Goal: Communication & Community: Answer question/provide support

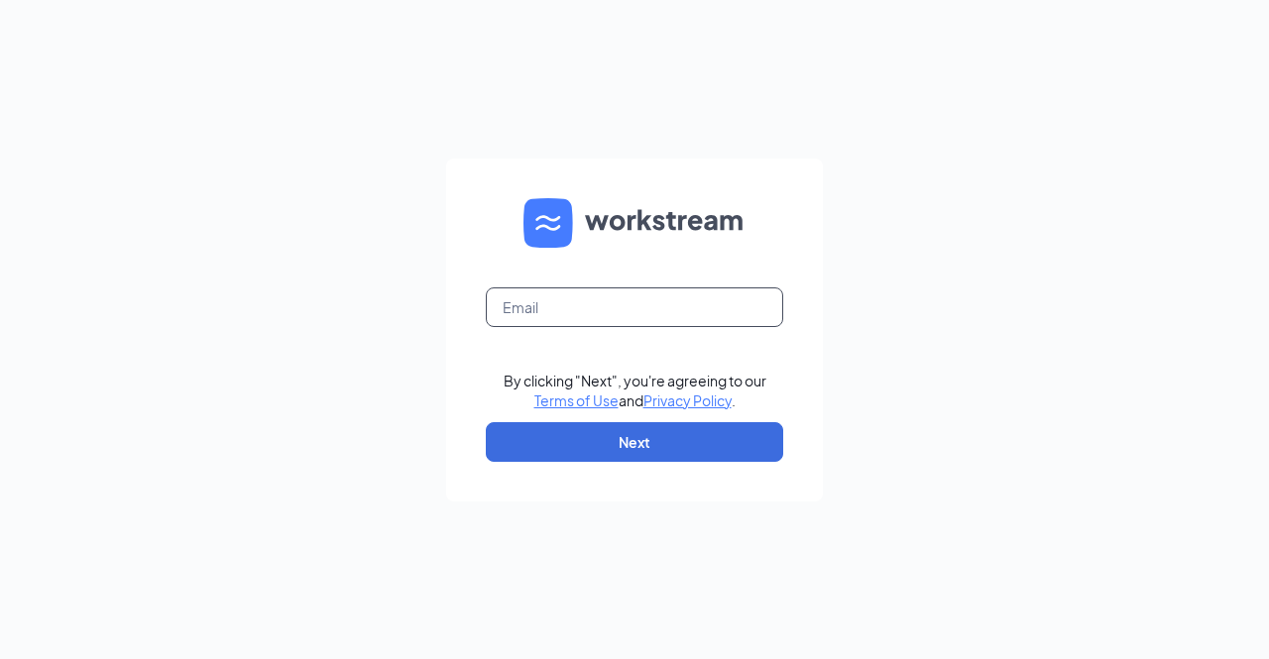
click at [648, 302] on input "text" at bounding box center [634, 308] width 297 height 40
type input "scamden@scrivanos.com"
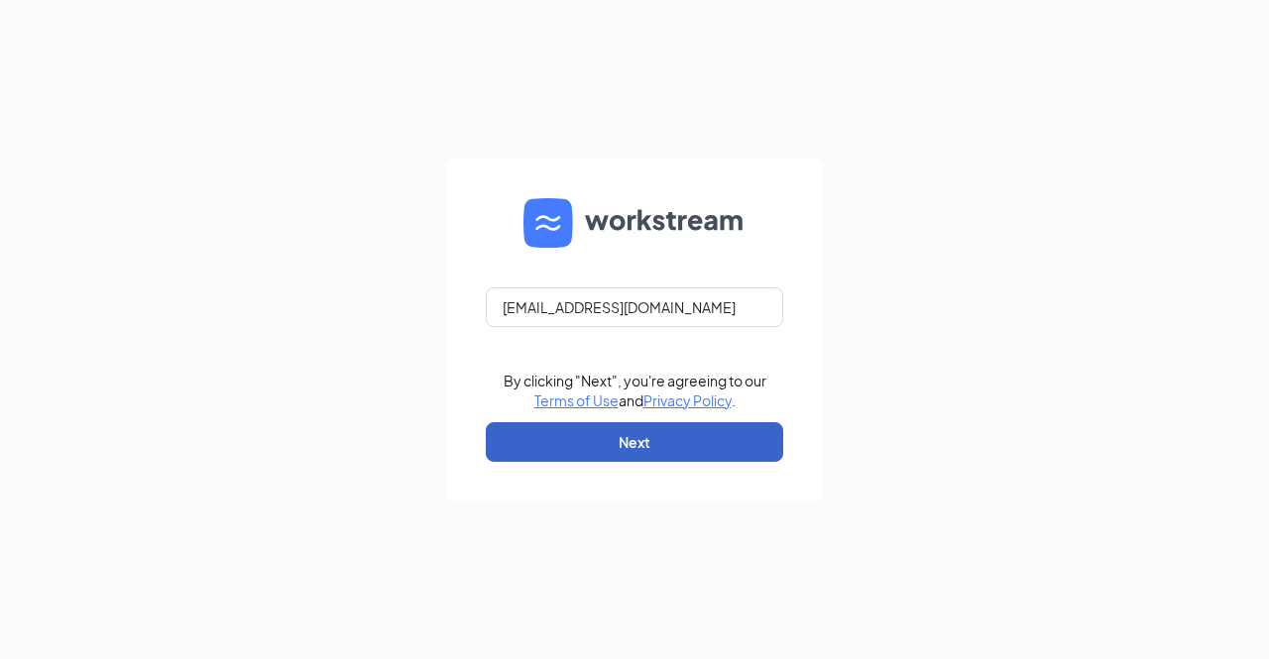
click at [673, 433] on button "Next" at bounding box center [634, 442] width 297 height 40
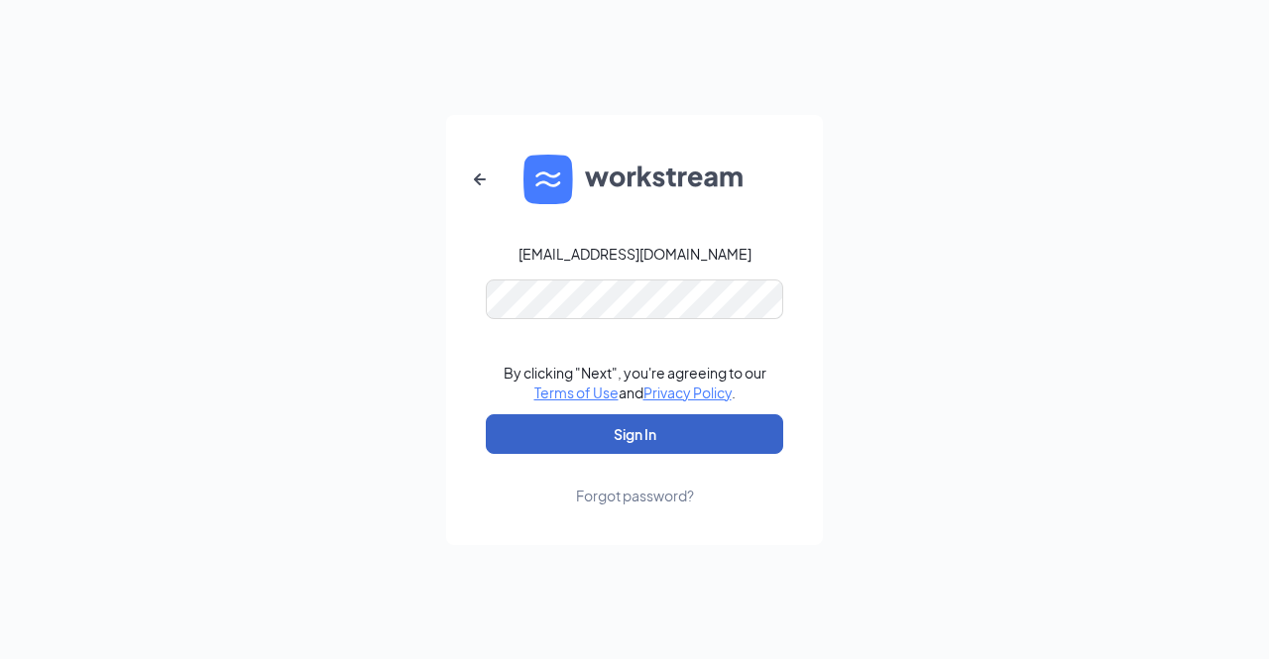
click at [676, 424] on button "Sign In" at bounding box center [634, 434] width 297 height 40
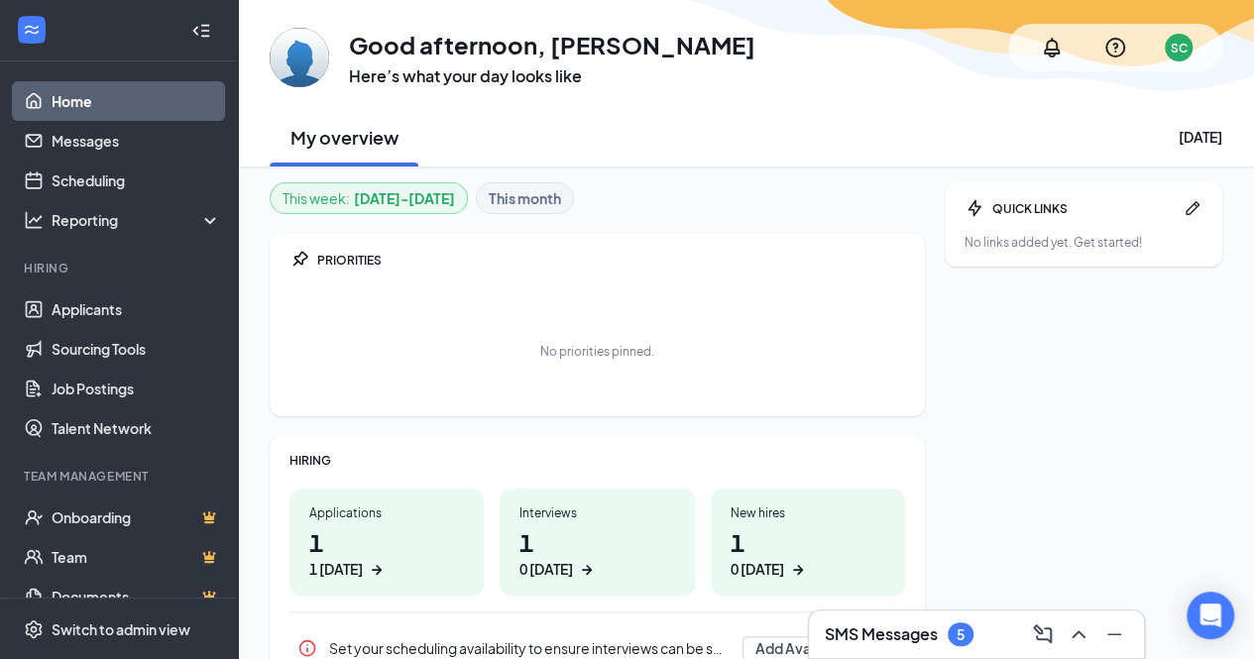
click at [433, 540] on h1 "1 1 [DATE]" at bounding box center [386, 553] width 155 height 55
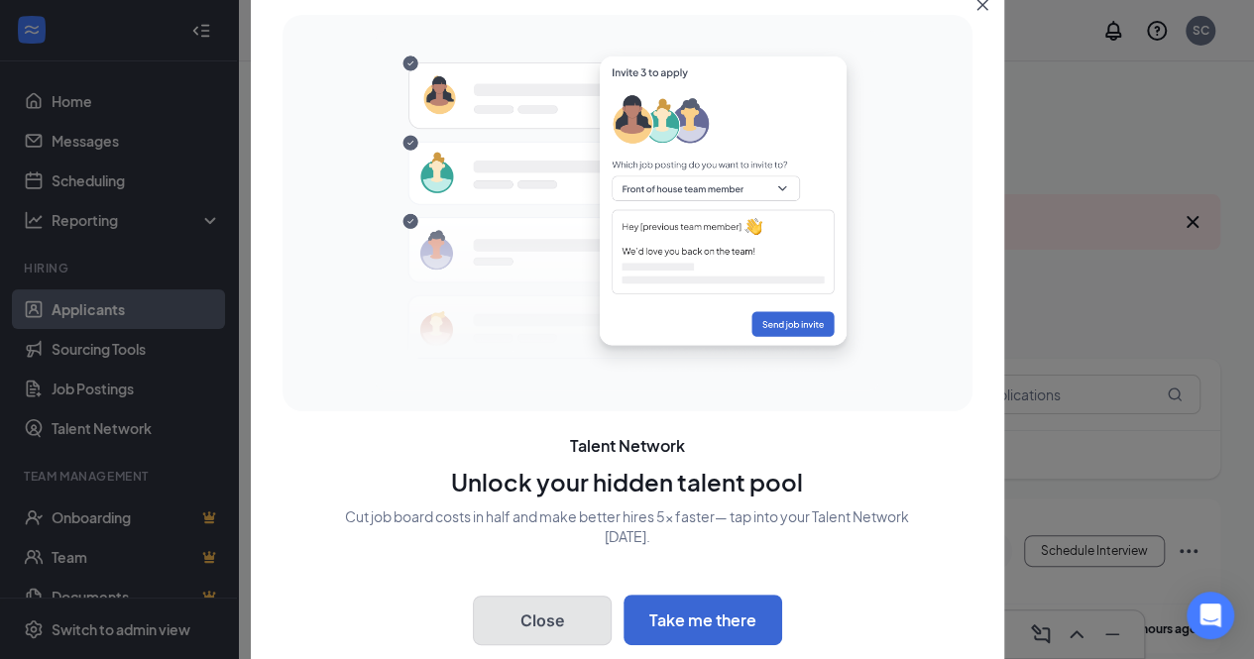
click at [520, 615] on button "Close" at bounding box center [542, 621] width 139 height 50
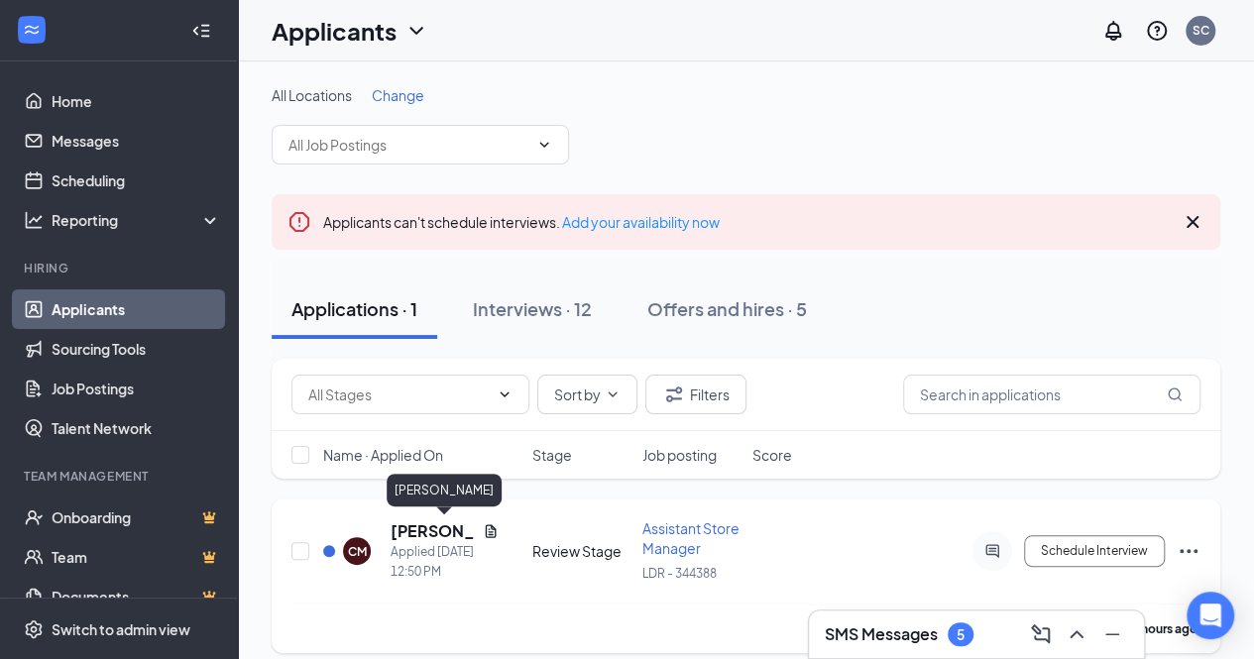
click at [416, 536] on h5 "[PERSON_NAME]" at bounding box center [433, 532] width 84 height 22
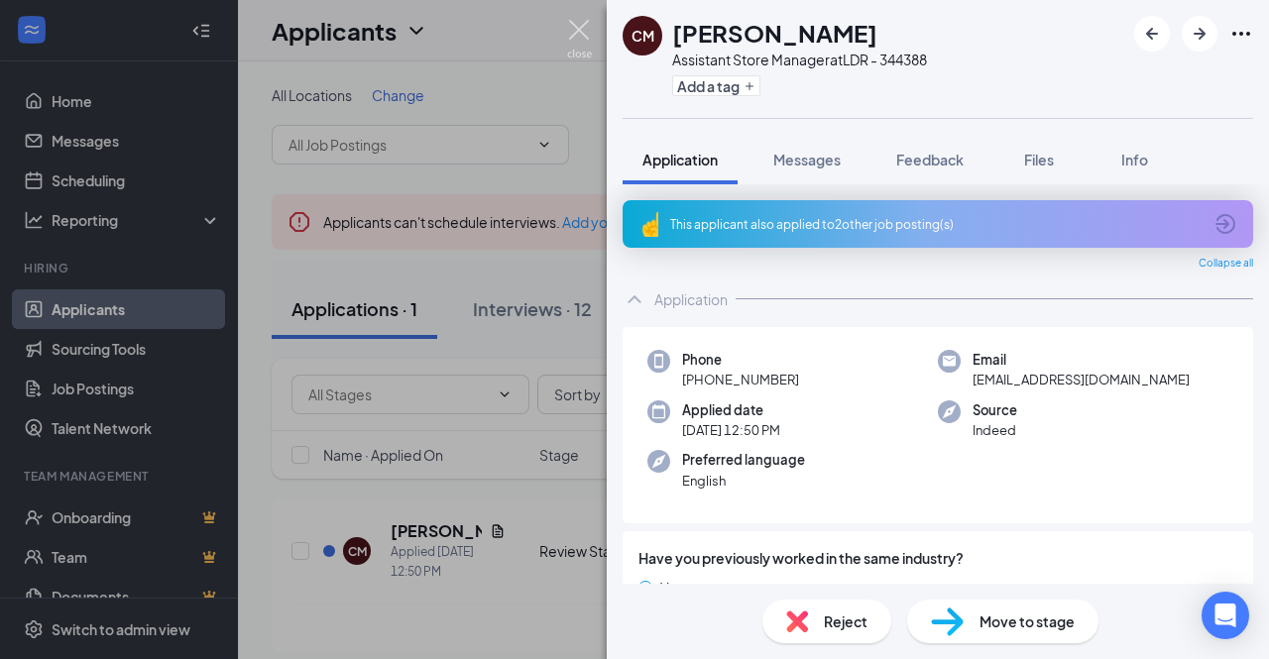
click at [571, 31] on img at bounding box center [579, 39] width 25 height 39
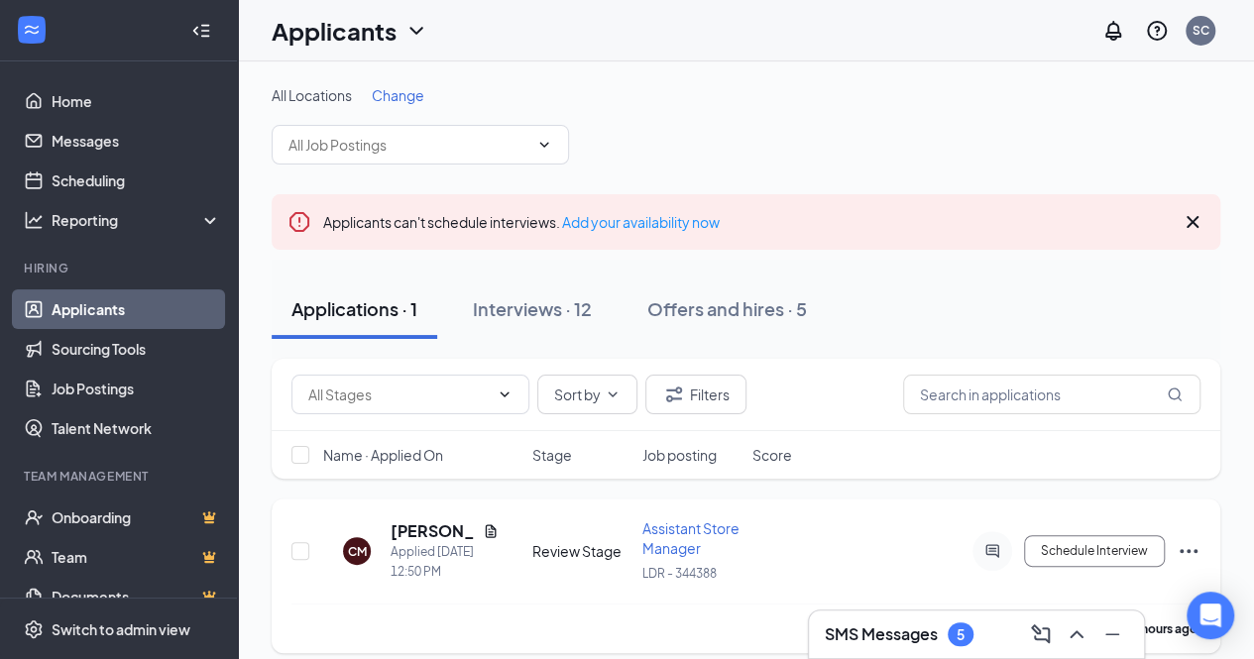
click at [995, 558] on div at bounding box center [993, 551] width 40 height 40
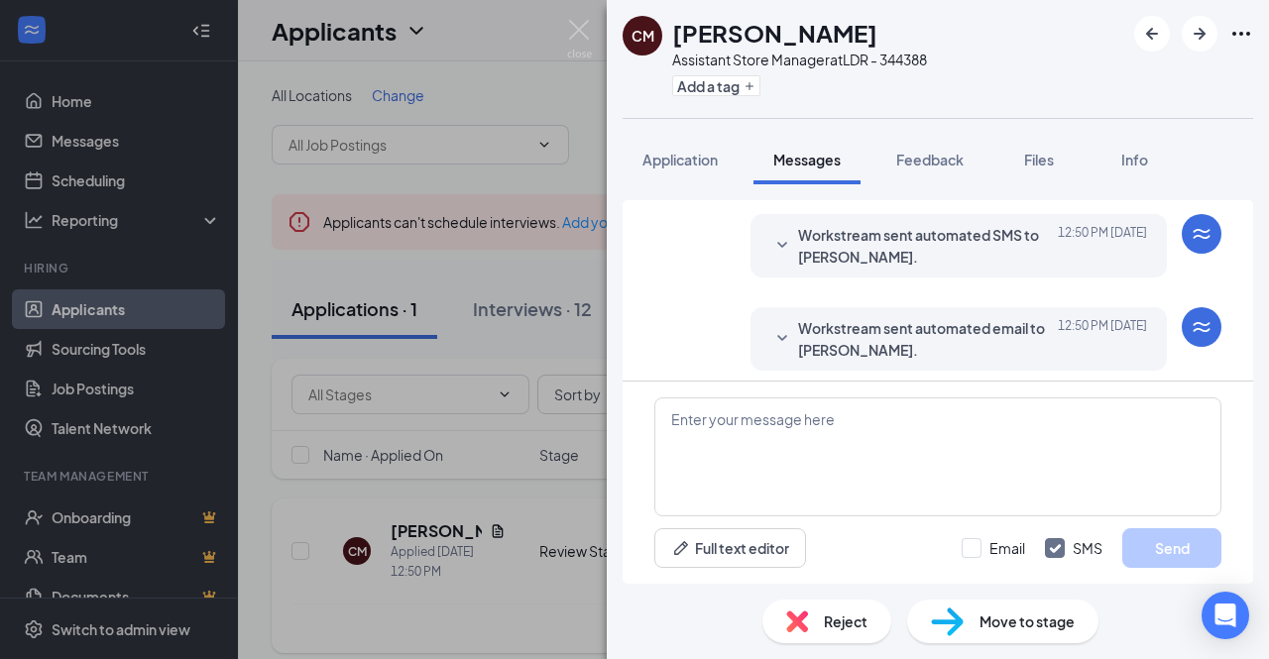
scroll to position [248, 0]
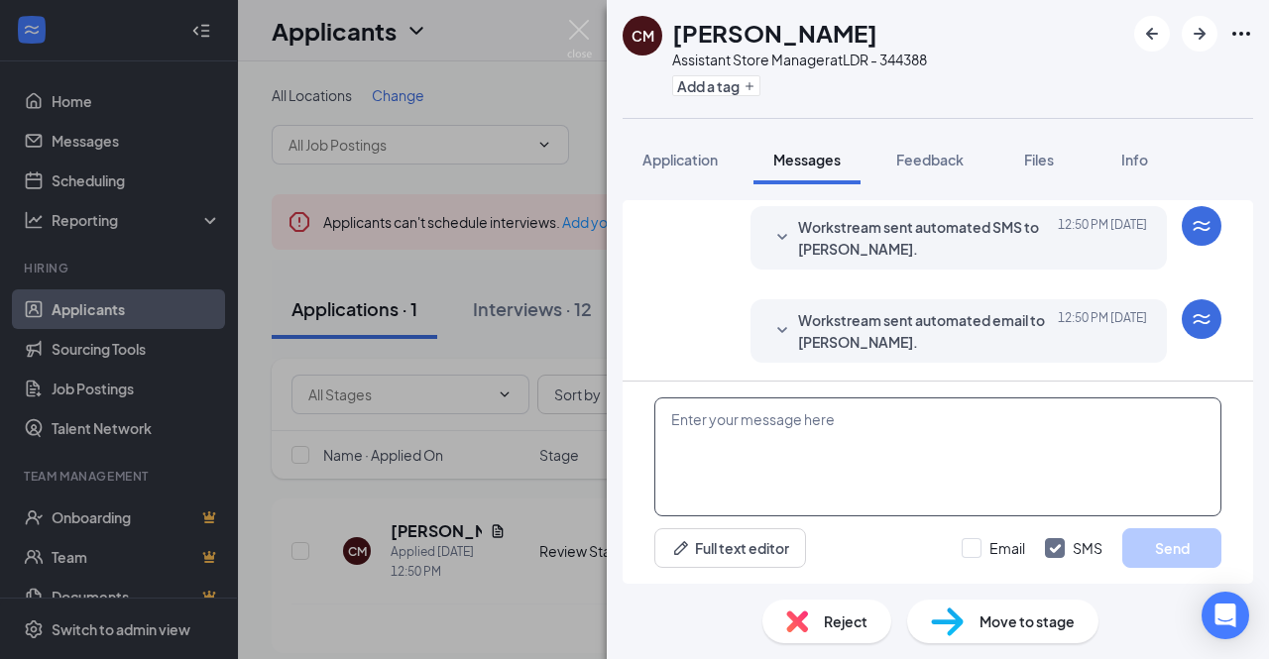
click at [964, 419] on textarea at bounding box center [937, 457] width 567 height 119
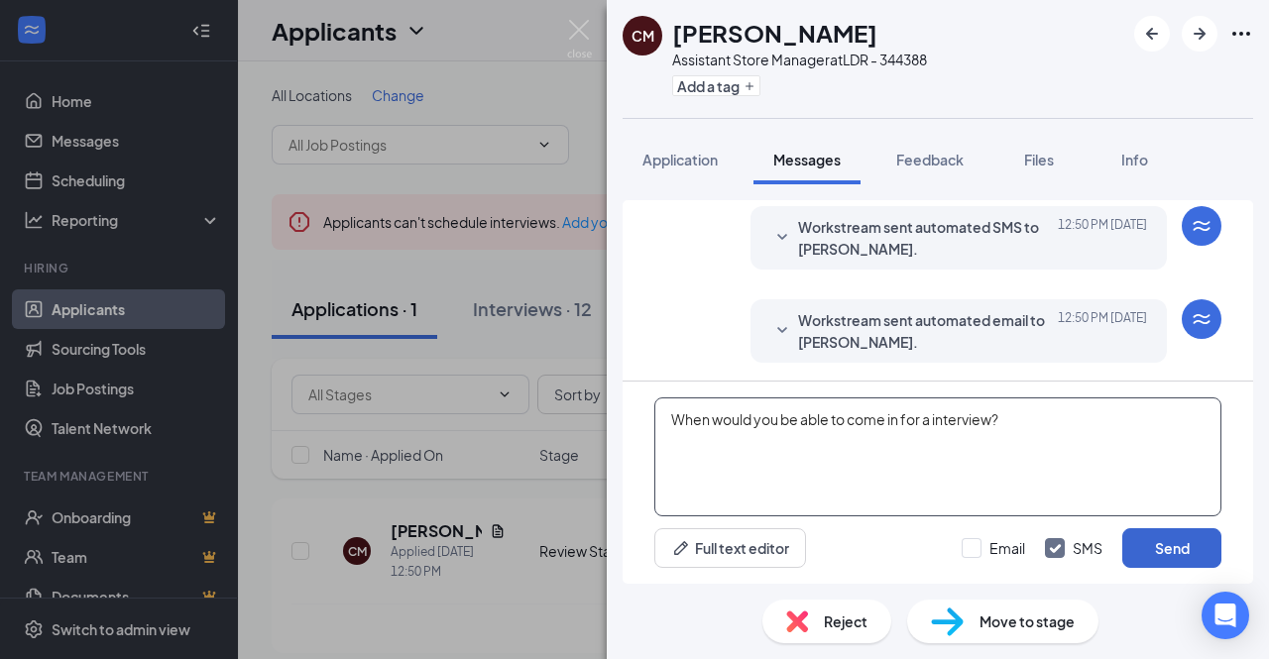
type textarea "When would you be able to come in for a interview?"
click at [1166, 532] on button "Send" at bounding box center [1171, 548] width 99 height 40
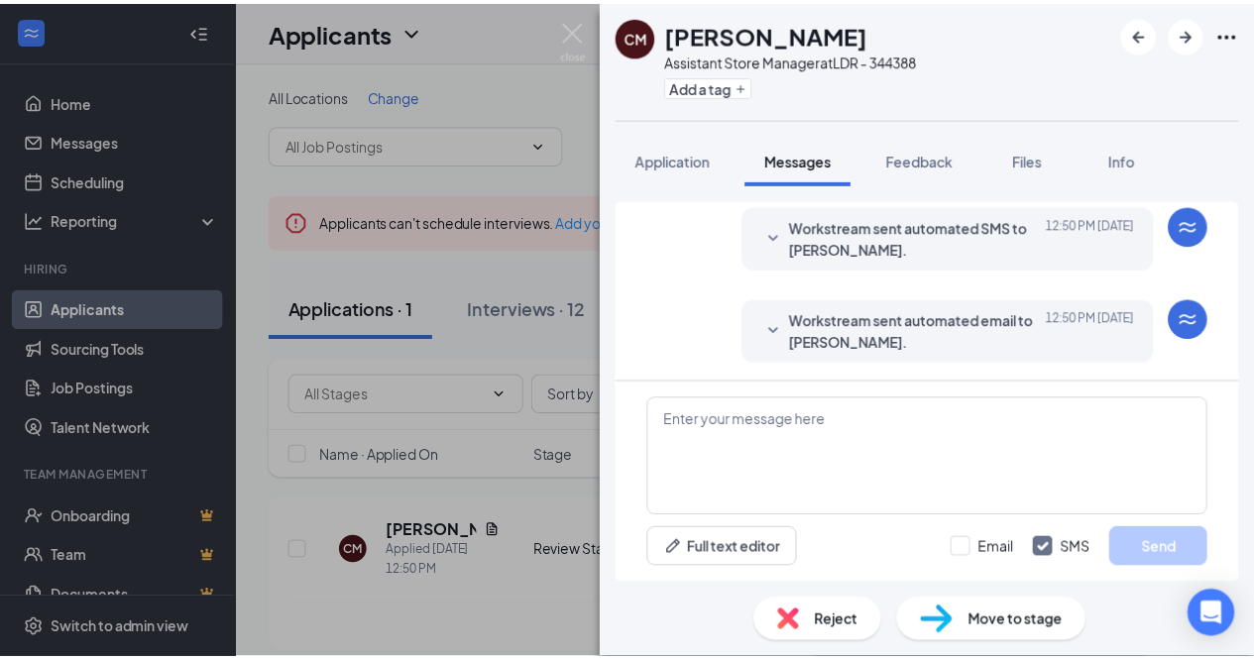
scroll to position [375, 0]
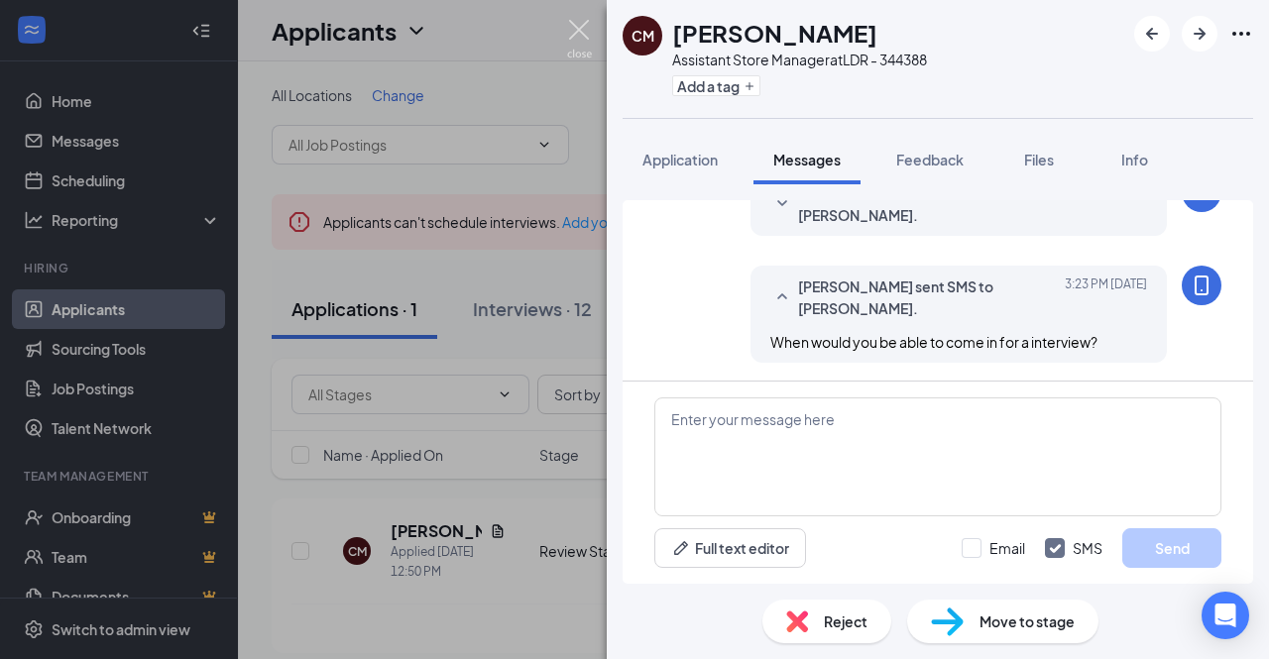
click at [586, 37] on img at bounding box center [579, 39] width 25 height 39
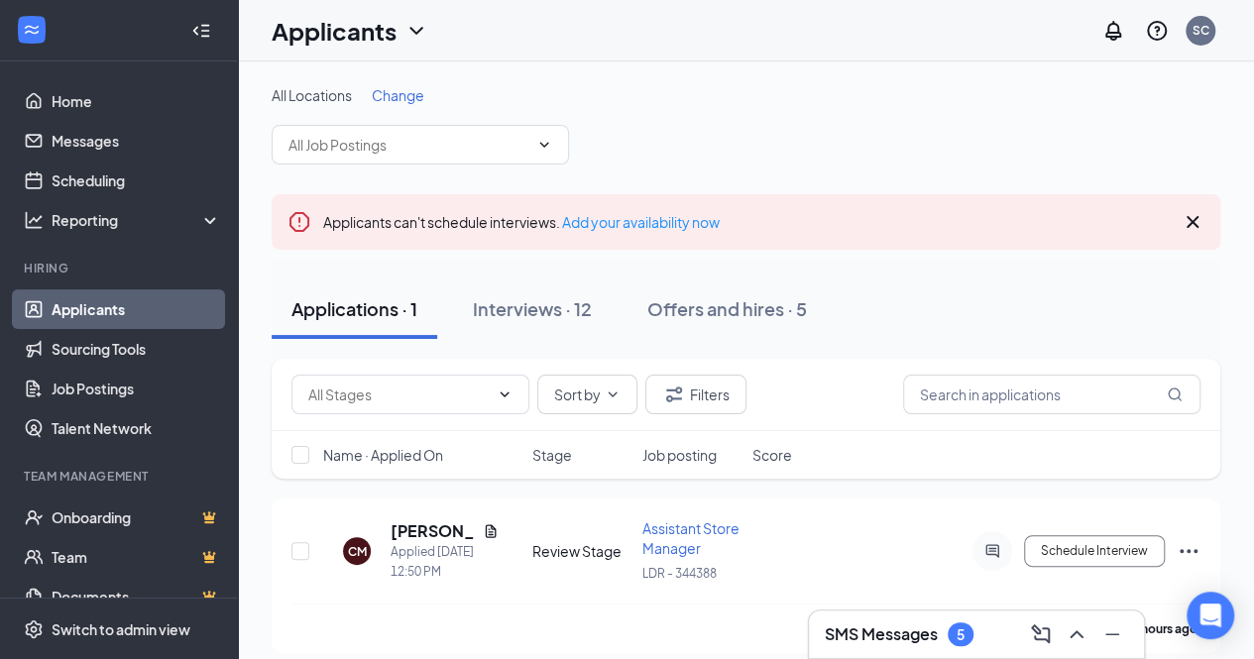
click at [970, 640] on div "5" at bounding box center [961, 635] width 26 height 24
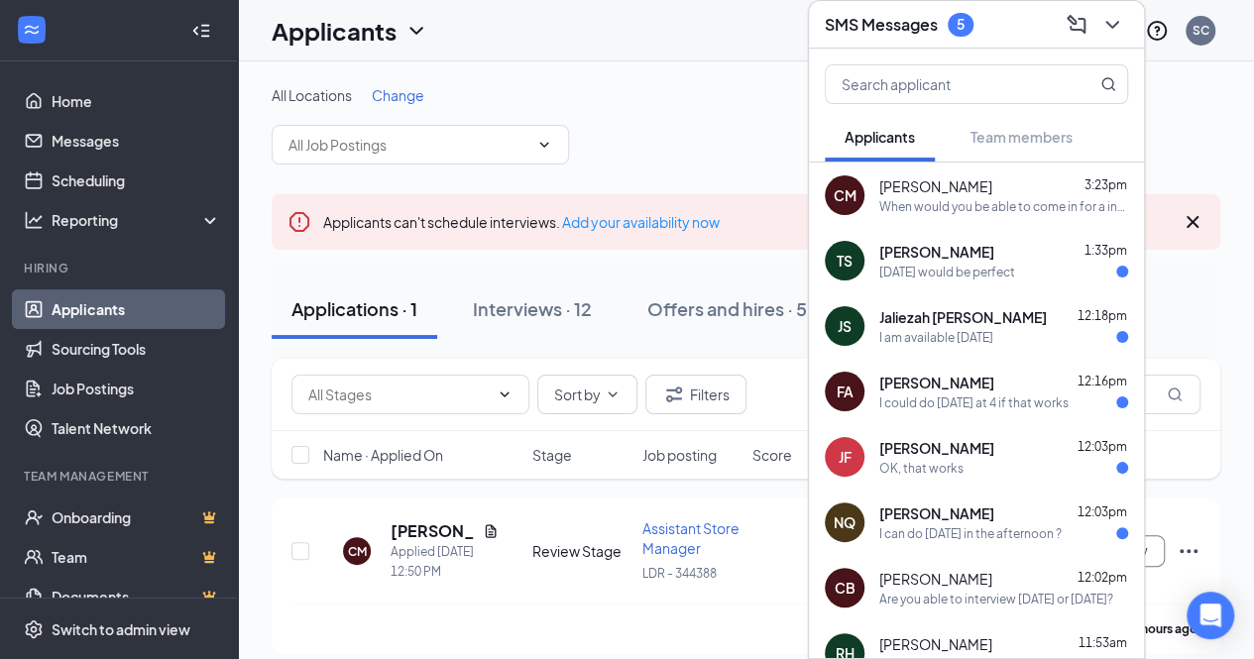
click at [990, 411] on div "FA [PERSON_NAME] 12:16pm I could do [DATE] at 4 if that works" at bounding box center [976, 391] width 335 height 65
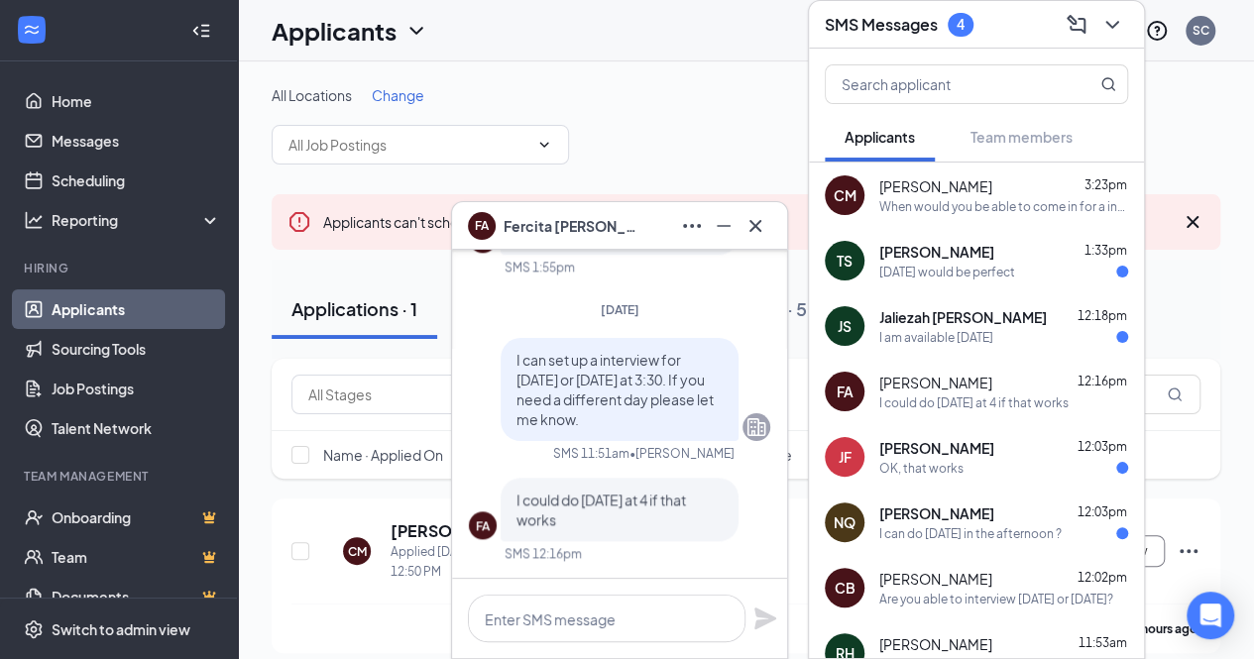
click at [637, 644] on div at bounding box center [619, 618] width 335 height 79
click at [635, 621] on textarea at bounding box center [607, 619] width 278 height 48
click at [760, 226] on icon "Cross" at bounding box center [756, 226] width 24 height 24
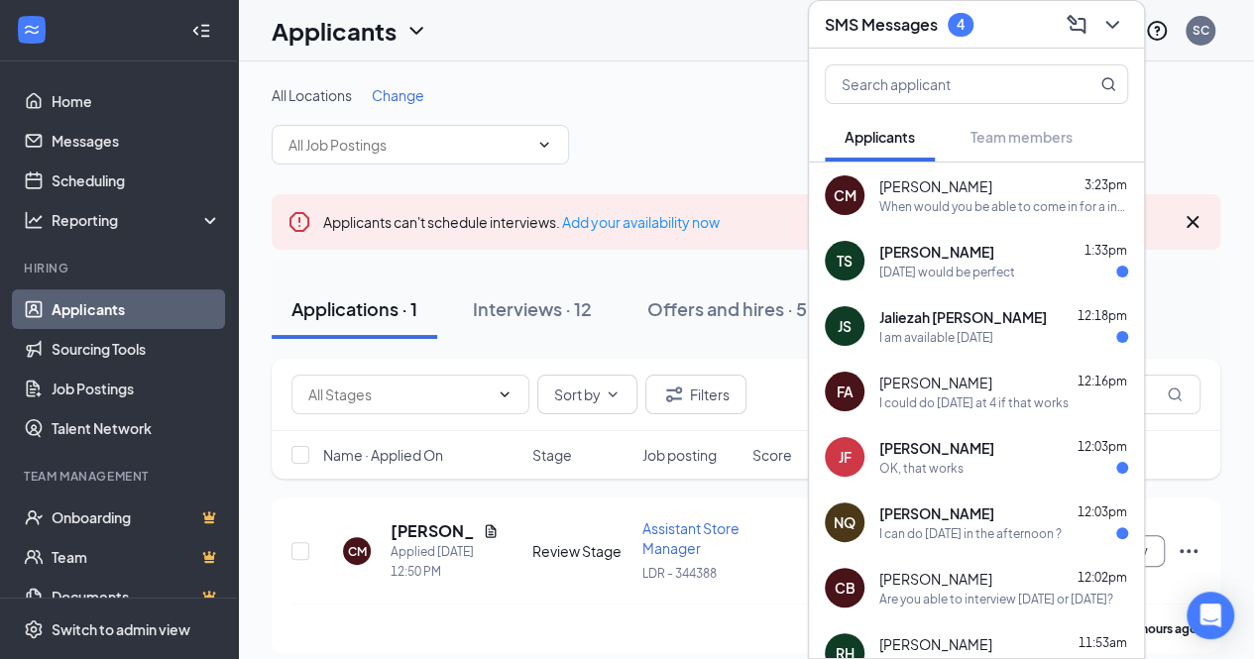
click at [974, 535] on div "I can do [DATE] in the afternoon ?" at bounding box center [970, 534] width 182 height 17
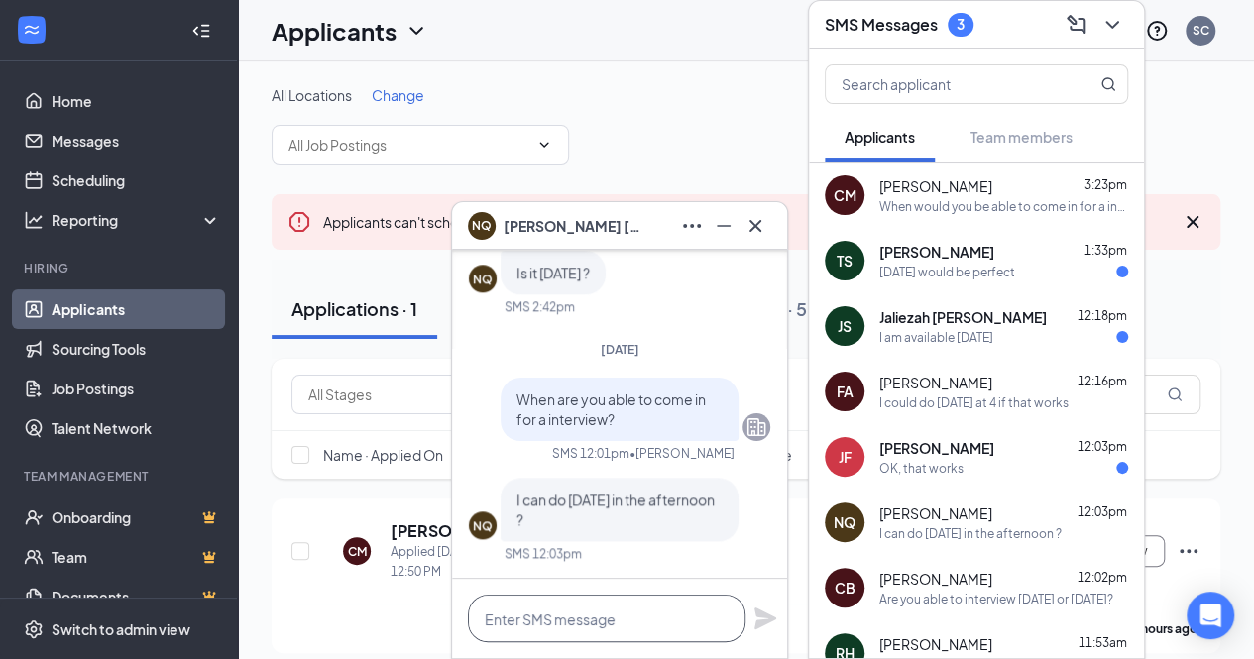
click at [612, 632] on textarea at bounding box center [607, 619] width 278 height 48
type textarea "Can you do 1PM [DATE]?"
click at [758, 624] on icon "Plane" at bounding box center [766, 619] width 22 height 22
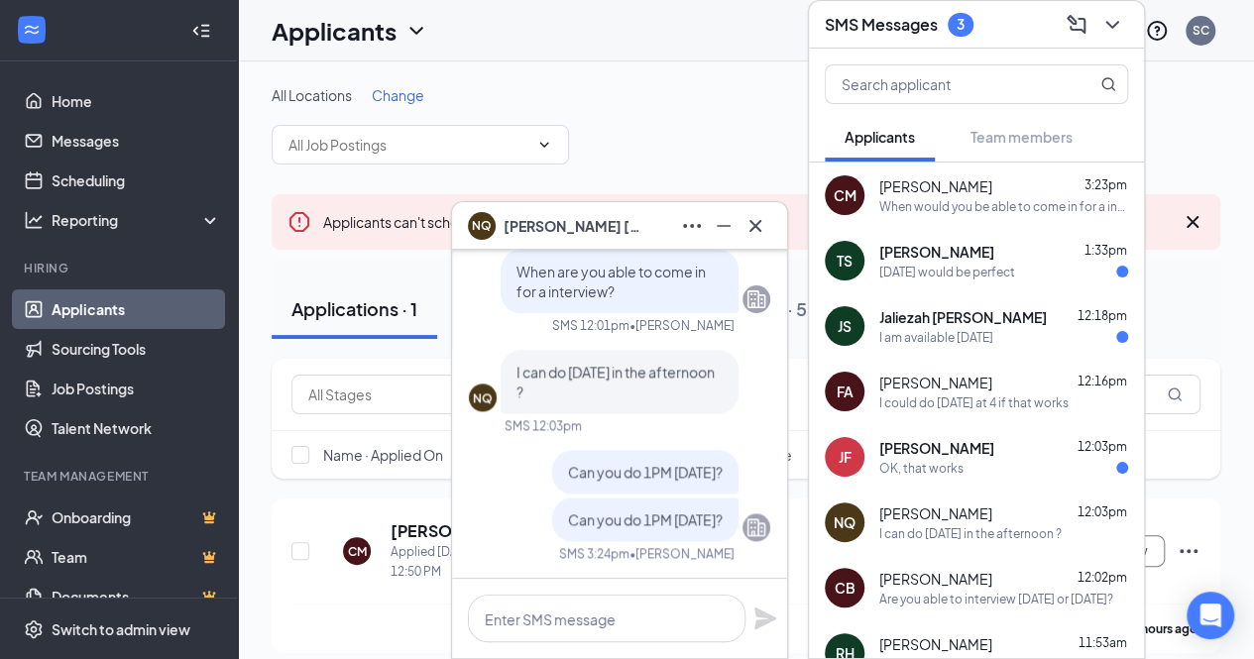
click at [940, 461] on div "OK, that works" at bounding box center [921, 468] width 84 height 17
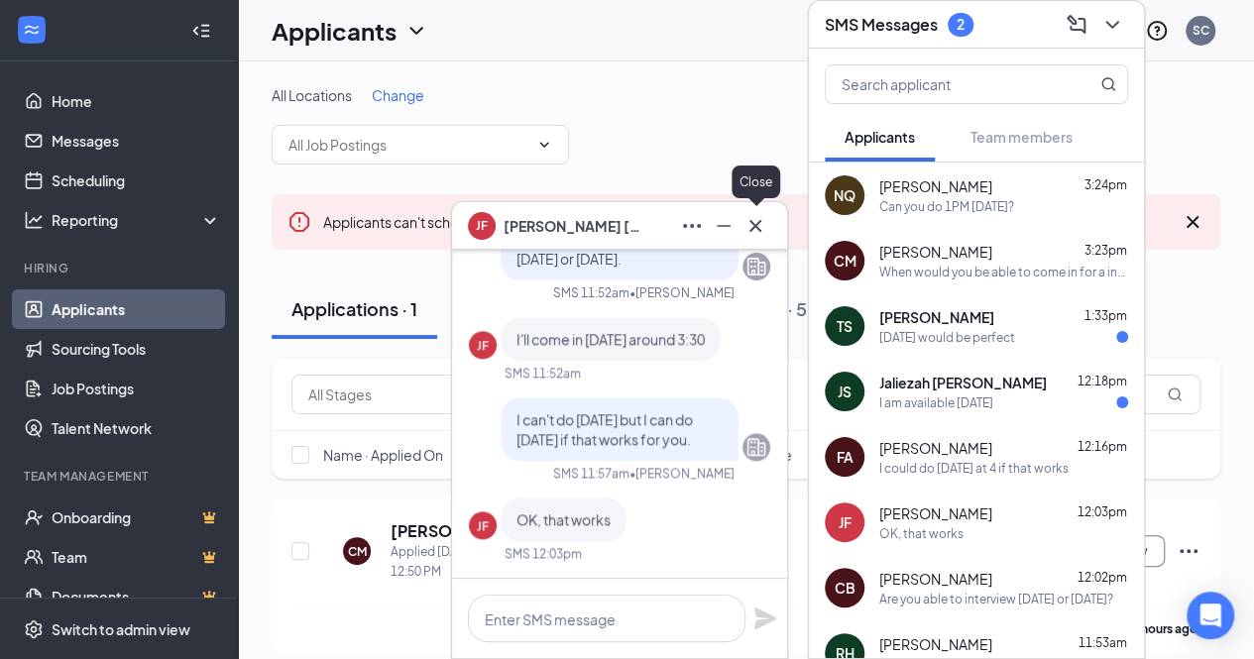
click at [764, 232] on icon "Cross" at bounding box center [756, 226] width 24 height 24
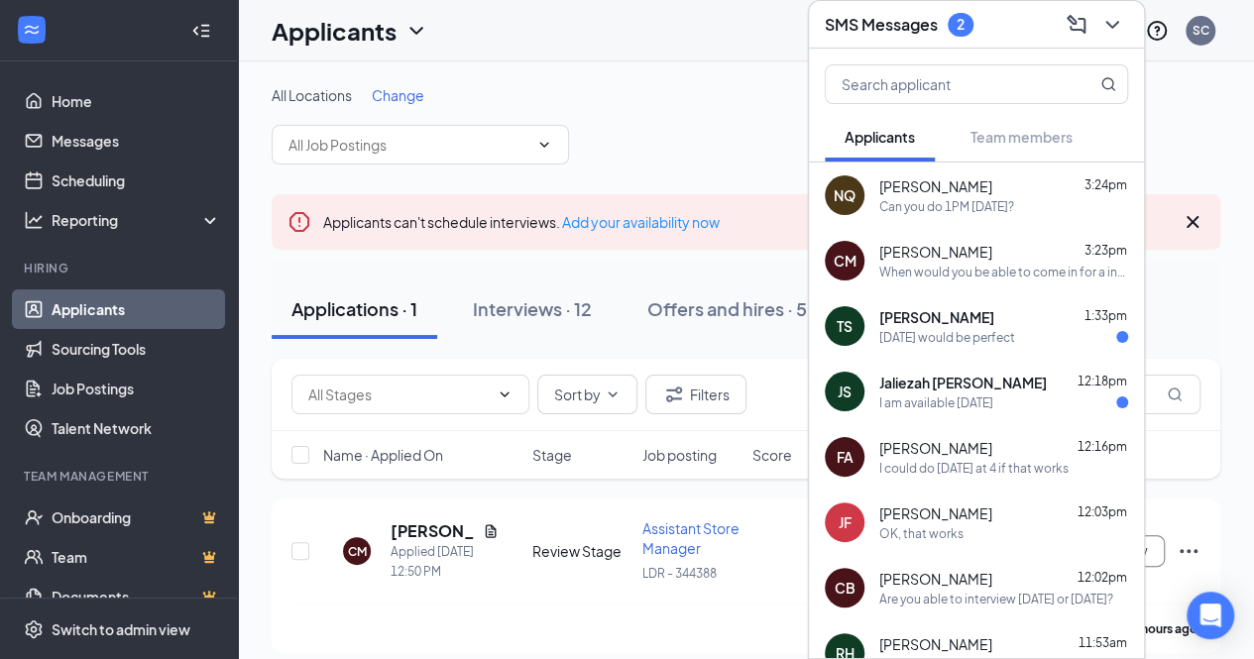
click at [1009, 329] on div "[DATE] would be perfect" at bounding box center [947, 337] width 136 height 17
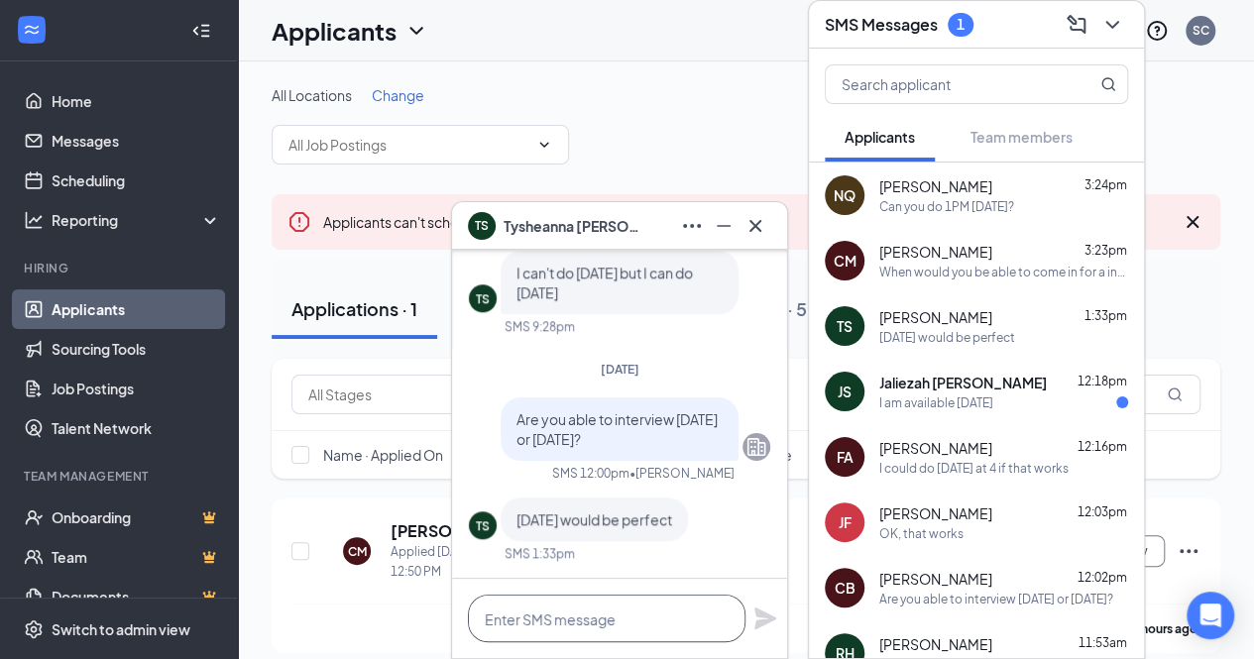
click at [588, 614] on textarea at bounding box center [607, 619] width 278 height 48
type textarea "Could you do 1:30PM [DATE]?"
click at [756, 615] on icon "Plane" at bounding box center [766, 619] width 24 height 24
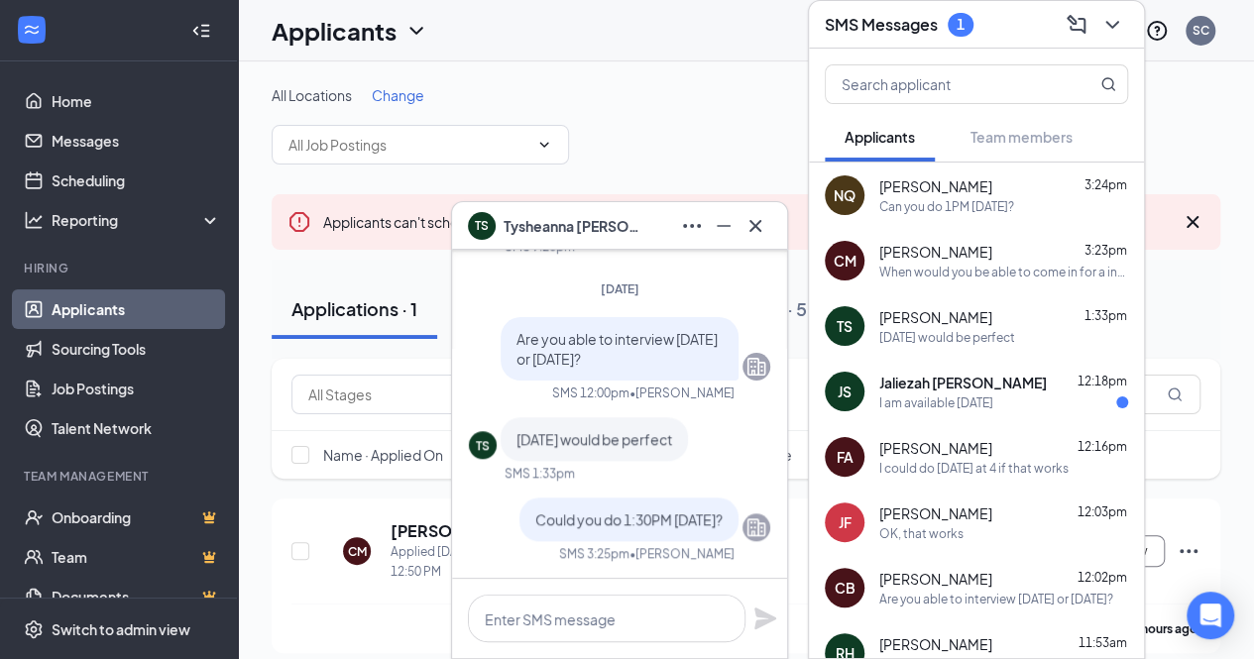
click at [976, 386] on span "Jaliezah [PERSON_NAME]" at bounding box center [963, 383] width 168 height 20
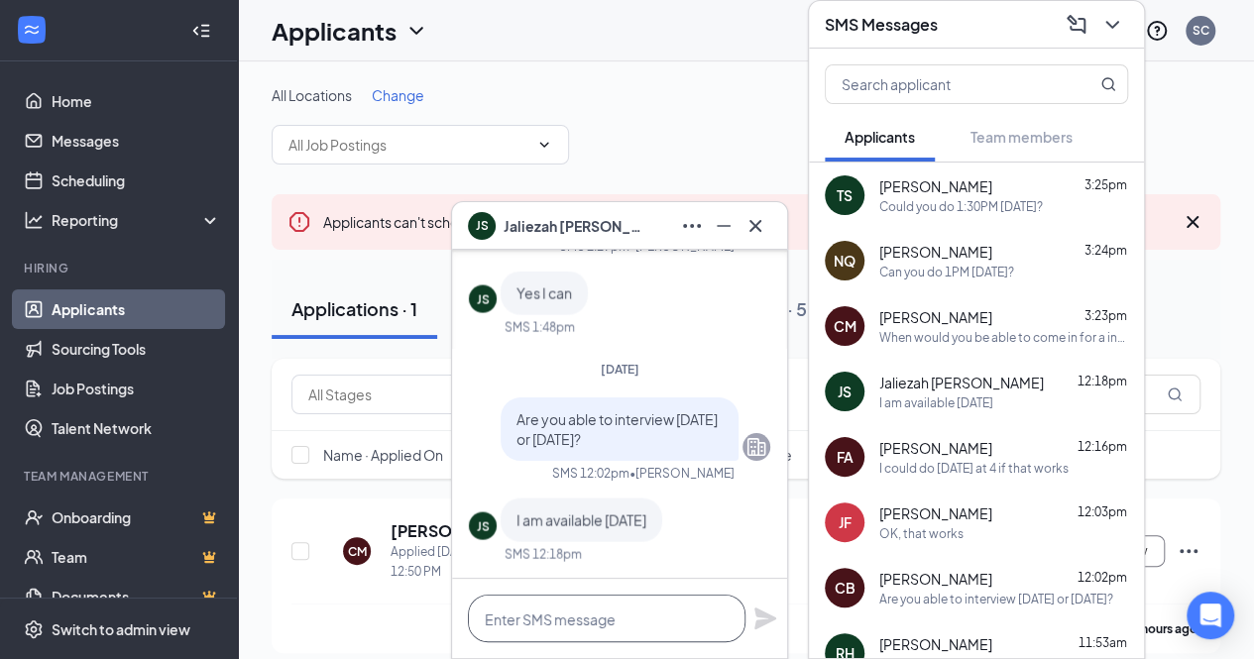
click at [660, 618] on textarea at bounding box center [607, 619] width 278 height 48
type textarea "Could you do 1PM [DATE]?"
click at [761, 627] on icon "Plane" at bounding box center [766, 619] width 22 height 22
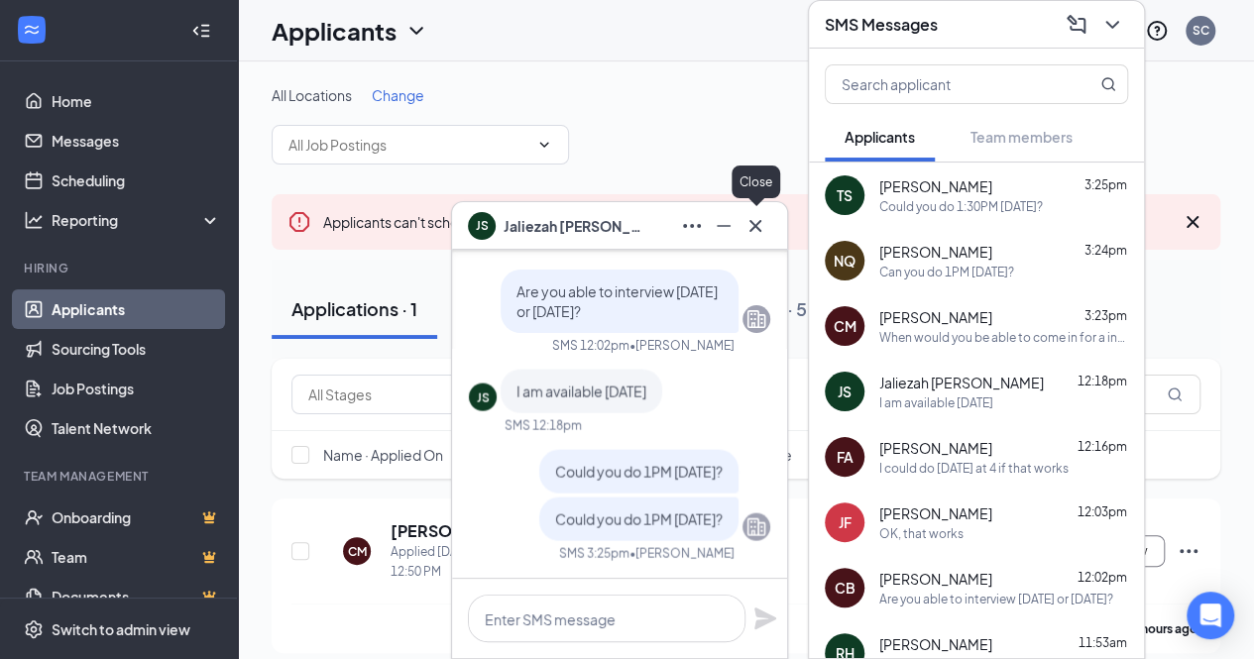
click at [763, 225] on icon "Cross" at bounding box center [756, 226] width 24 height 24
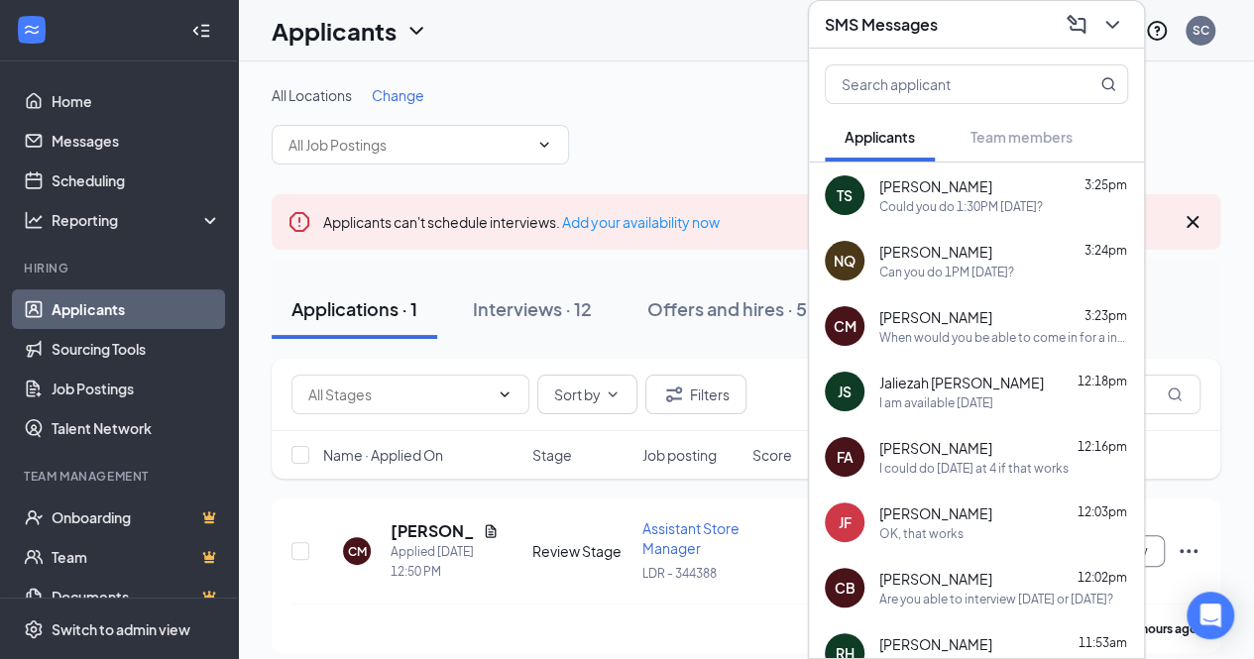
click at [1011, 455] on div "[PERSON_NAME] 12:16pm" at bounding box center [1003, 448] width 249 height 20
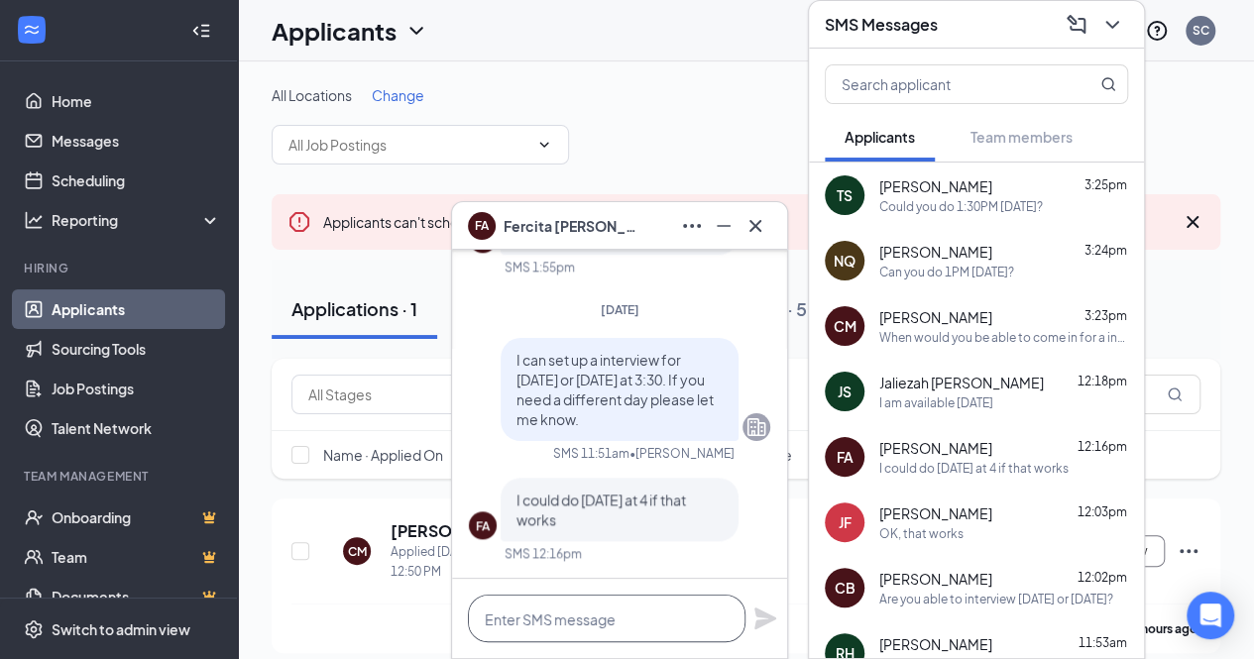
click at [583, 612] on textarea at bounding box center [607, 619] width 278 height 48
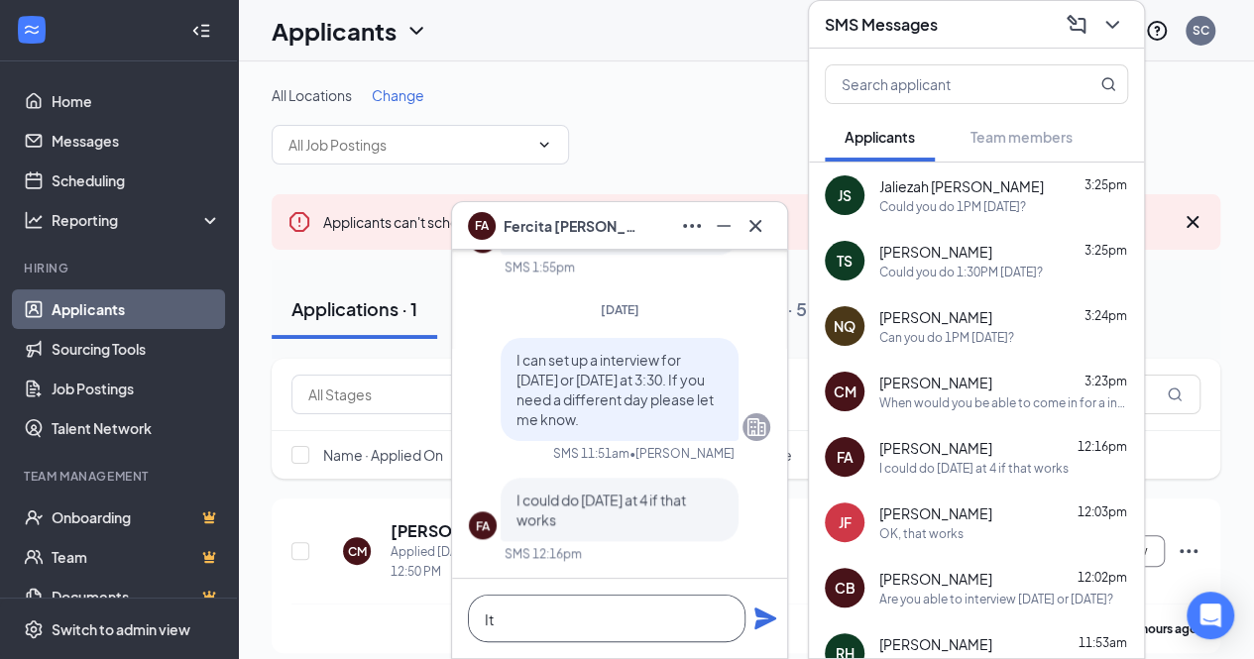
type textarea "I"
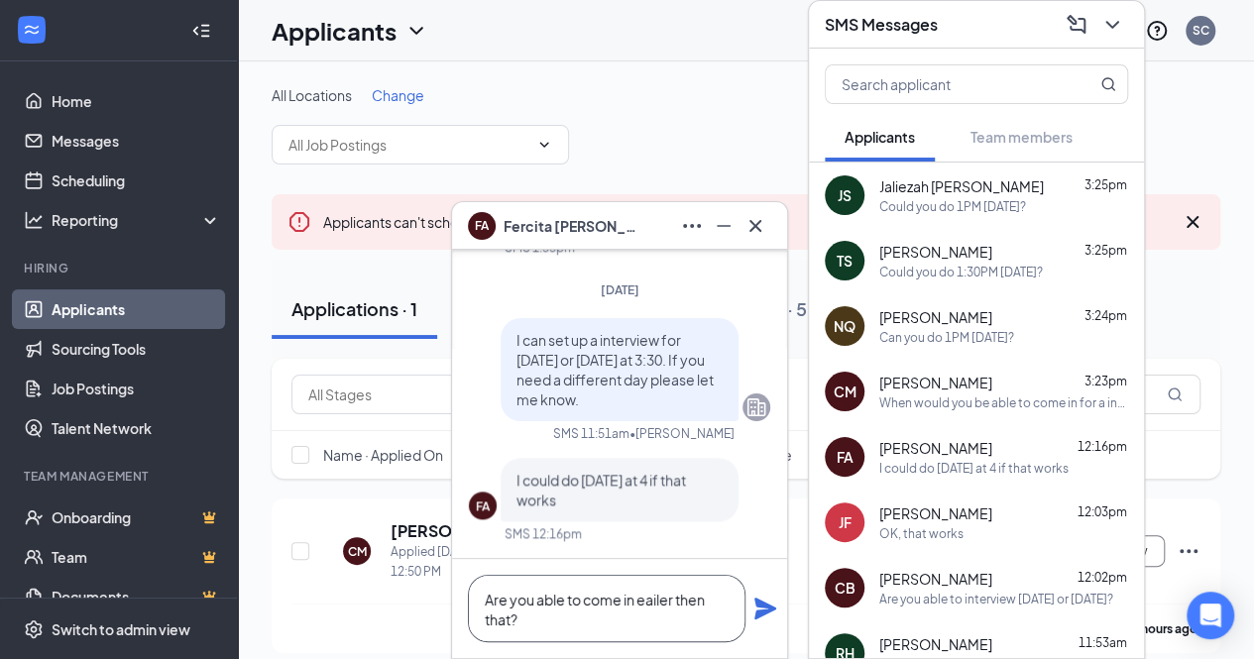
click at [648, 604] on textarea "Are you able to come in eailer then that?" at bounding box center [607, 608] width 278 height 67
drag, startPoint x: 648, startPoint y: 604, endPoint x: 559, endPoint y: 635, distance: 94.4
click at [559, 635] on textarea "Are you able to come in eailer then that?" at bounding box center [607, 608] width 278 height 67
click at [671, 601] on textarea "Are you able to come in eailer then that?" at bounding box center [607, 608] width 278 height 67
click at [643, 627] on textarea "Are you able to come in earlier then that?" at bounding box center [607, 608] width 278 height 67
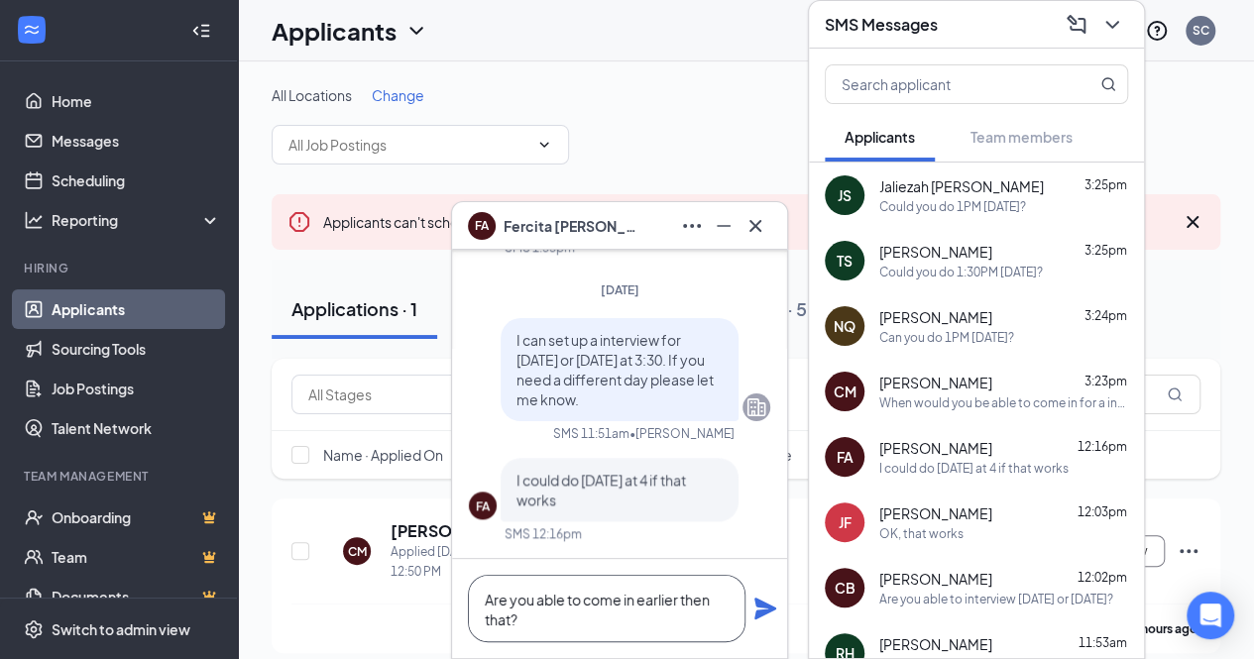
click at [675, 603] on textarea "Are you able to come in earlier then that?" at bounding box center [607, 608] width 278 height 67
click at [604, 611] on textarea "Are you able to come in sooner then that?" at bounding box center [607, 608] width 278 height 67
type textarea "Are you able to come in sooner then 4?"
click at [760, 612] on icon "Plane" at bounding box center [766, 609] width 22 height 22
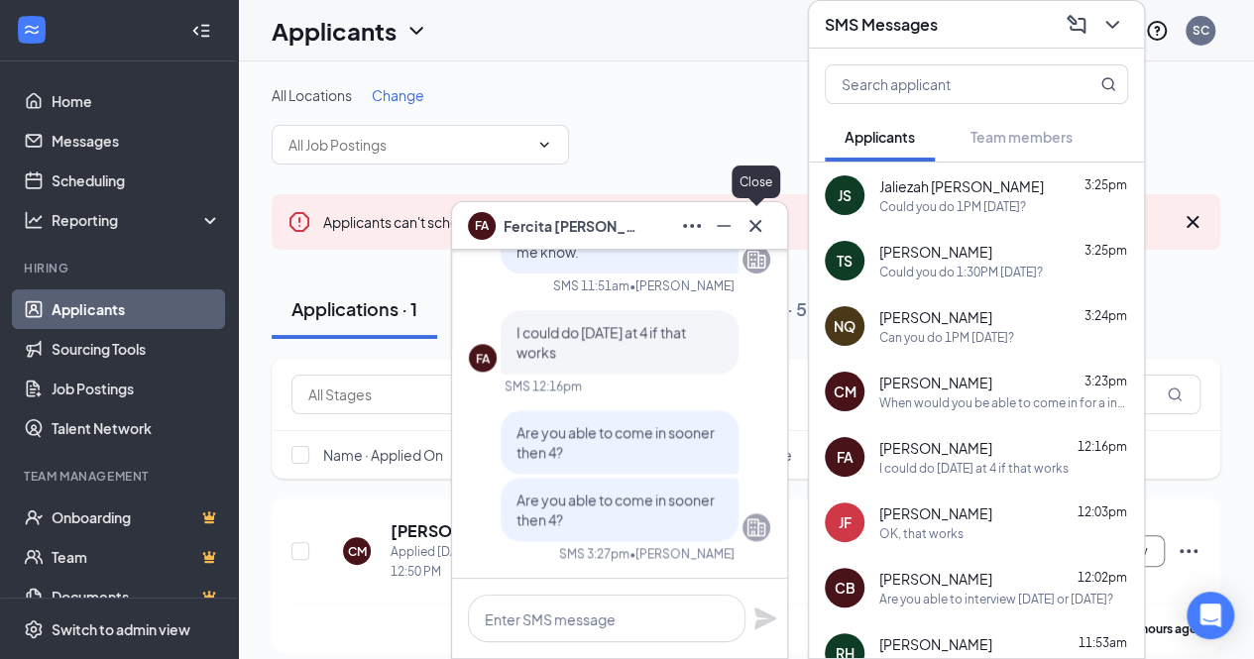
click at [764, 229] on icon "Cross" at bounding box center [756, 226] width 24 height 24
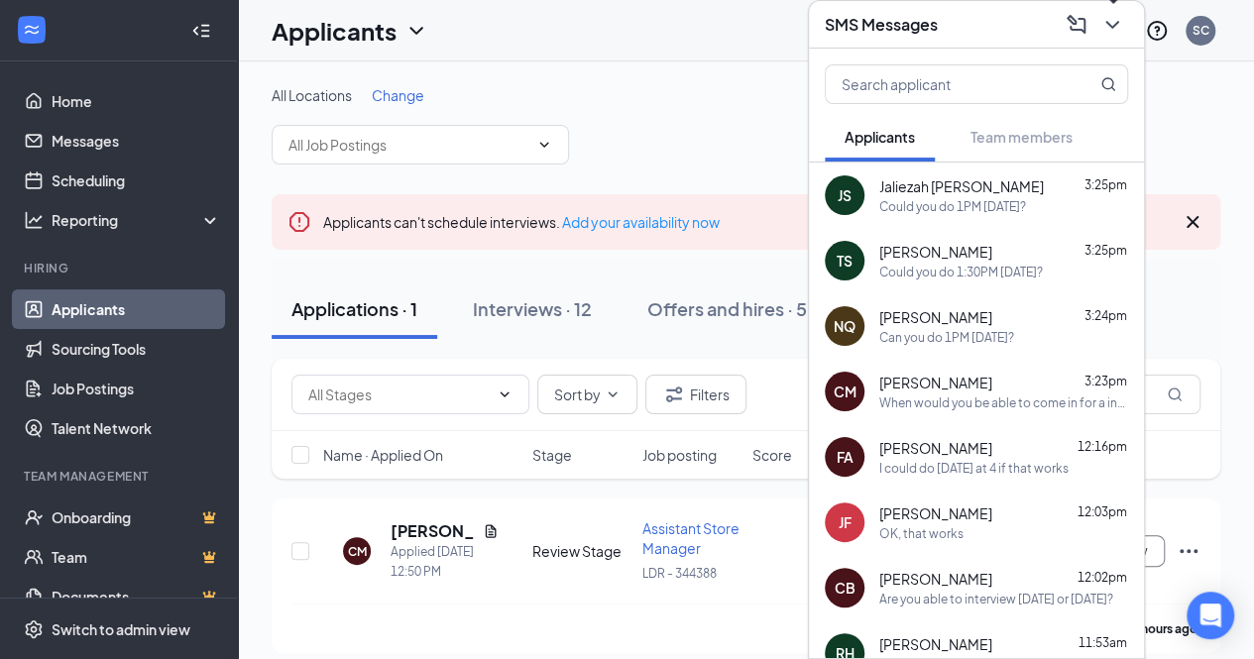
click at [1121, 30] on icon "ChevronDown" at bounding box center [1113, 25] width 24 height 24
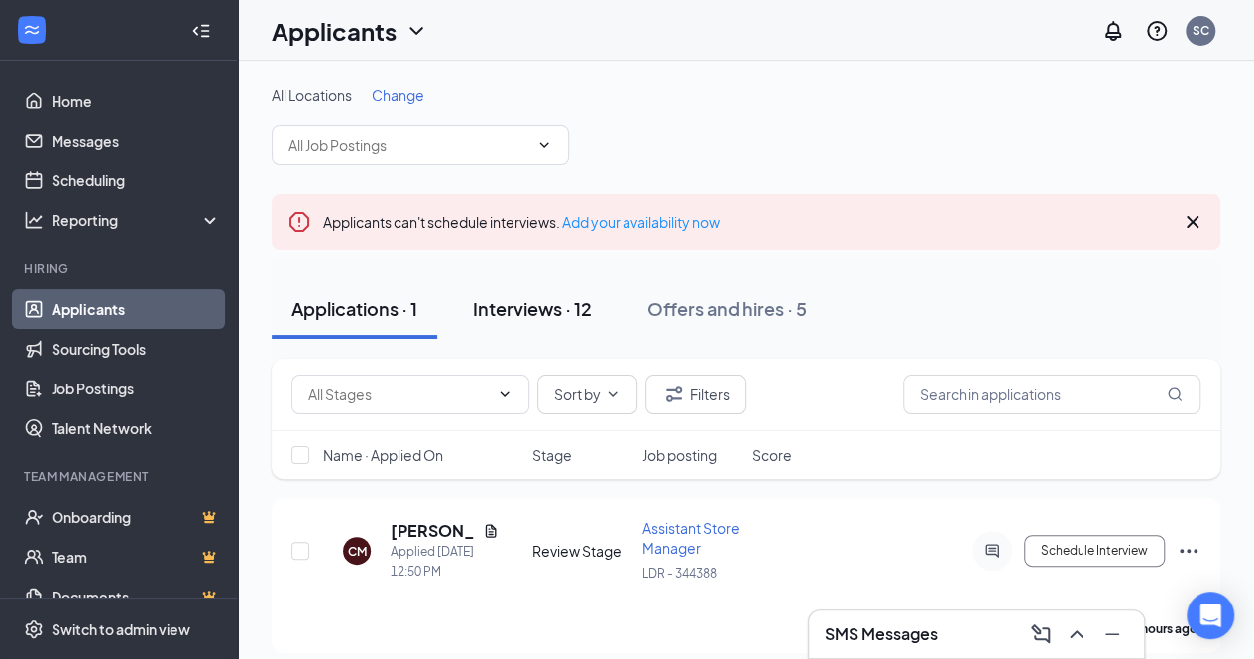
click at [555, 312] on div "Interviews · 12" at bounding box center [532, 308] width 119 height 25
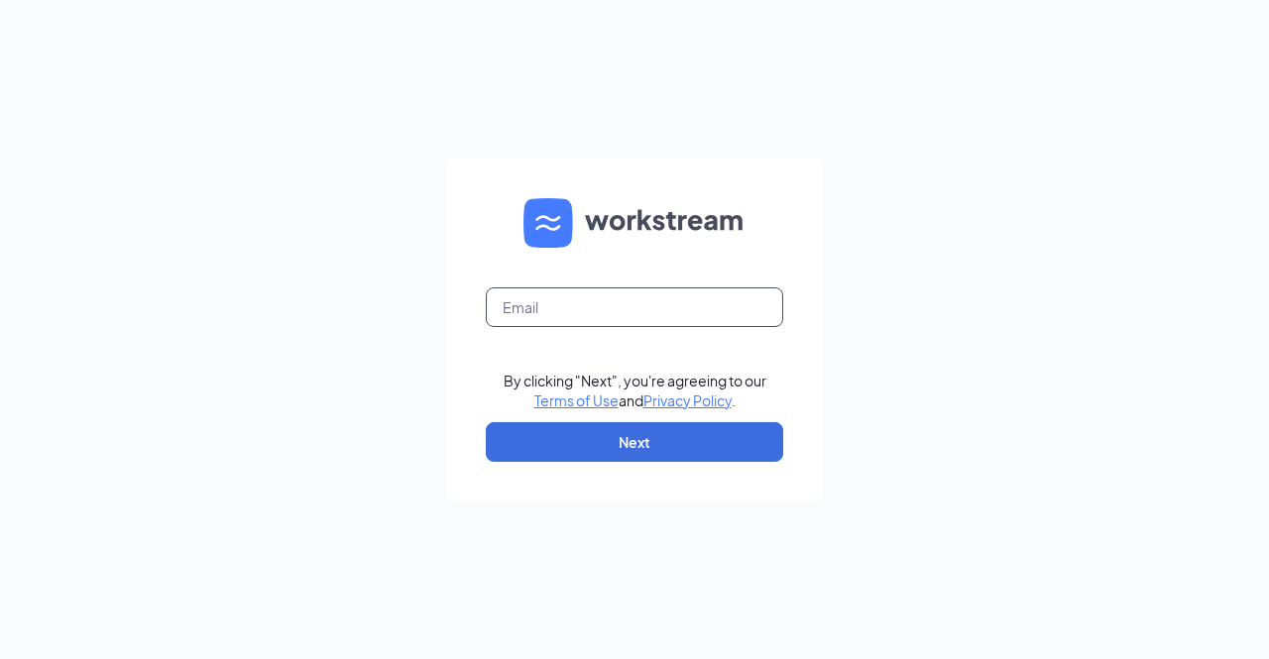
click at [598, 297] on input "text" at bounding box center [634, 308] width 297 height 40
type input "scamden@scrivanos.com"
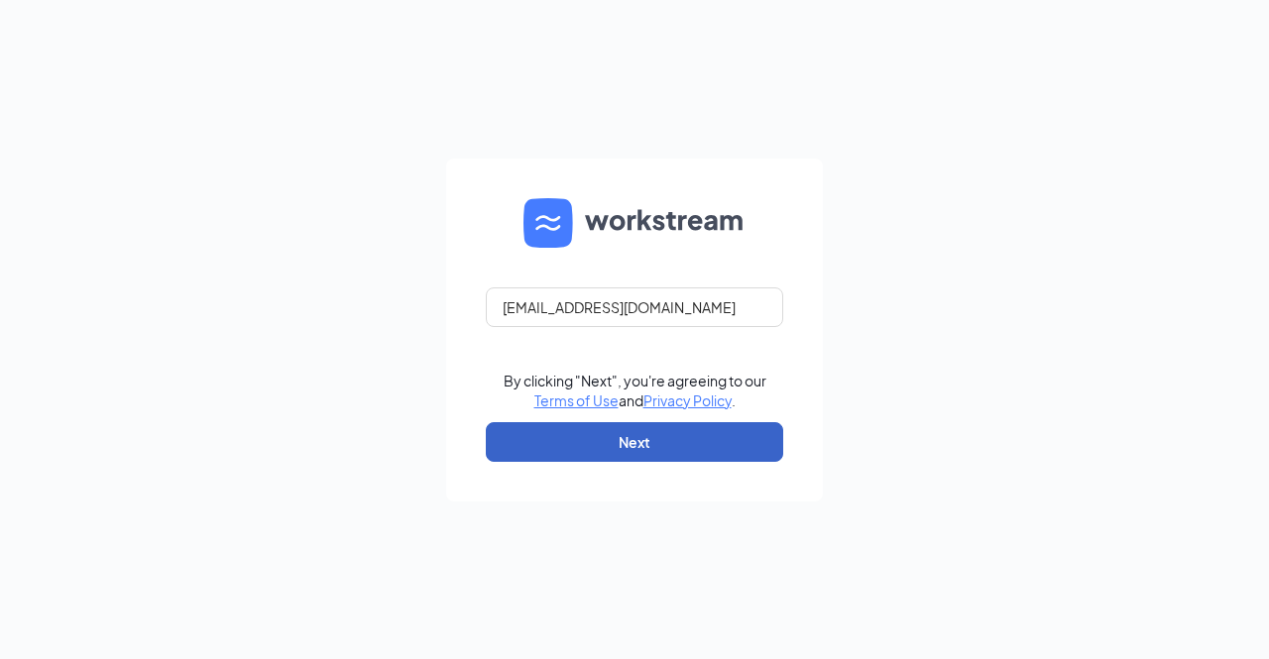
click at [667, 441] on button "Next" at bounding box center [634, 442] width 297 height 40
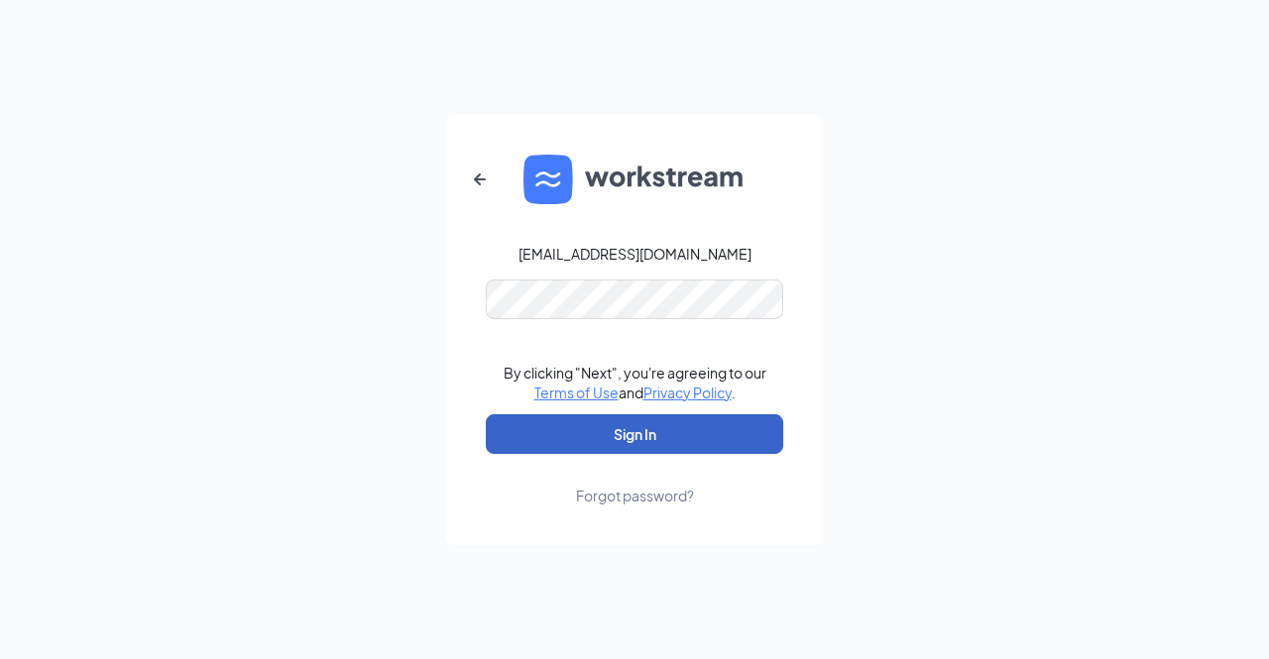
click at [656, 427] on button "Sign In" at bounding box center [634, 434] width 297 height 40
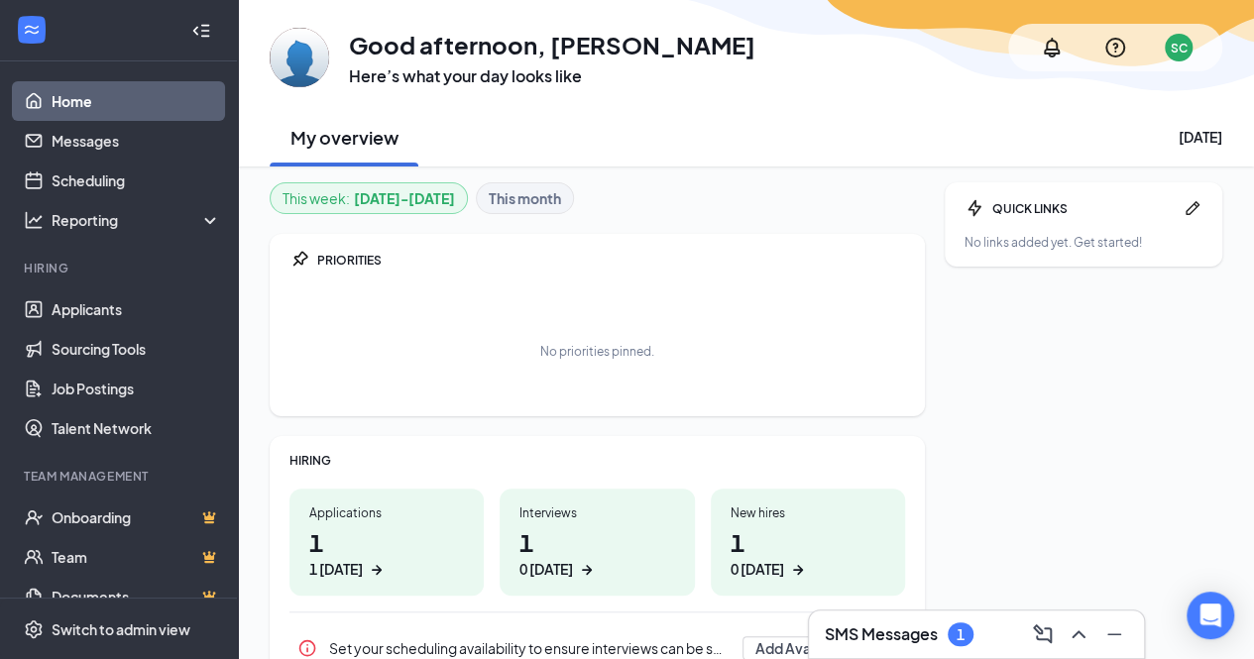
click at [948, 638] on div "1" at bounding box center [961, 635] width 26 height 24
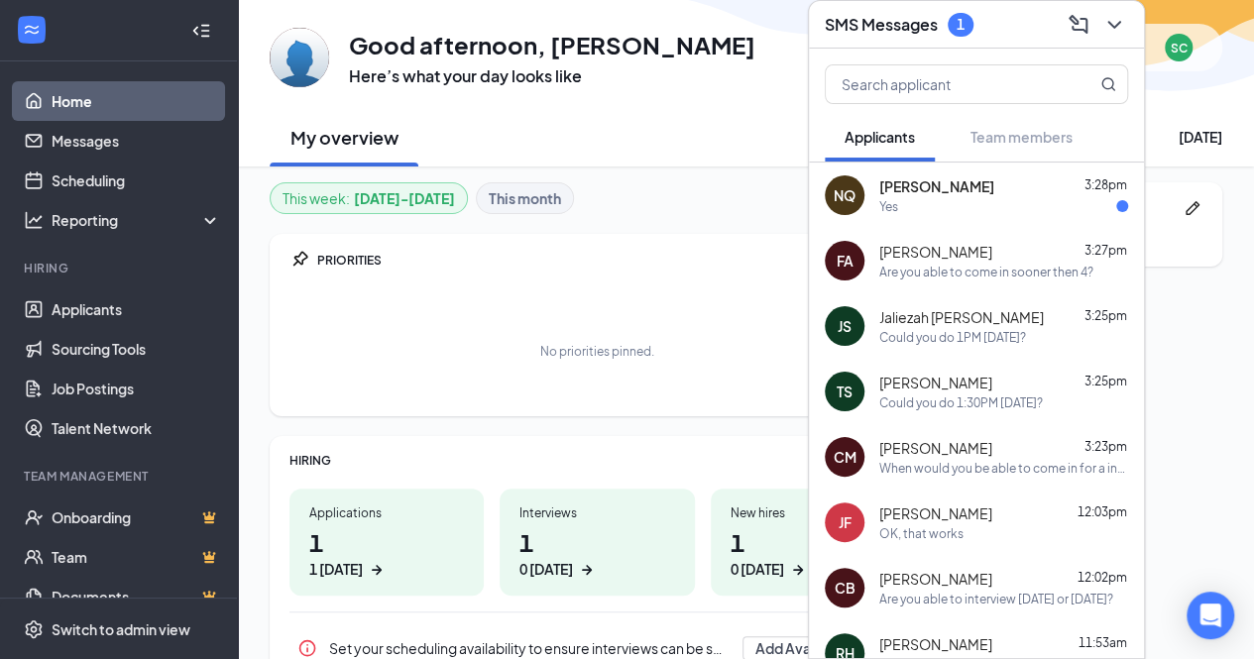
click at [992, 198] on div "Yes" at bounding box center [1003, 206] width 249 height 17
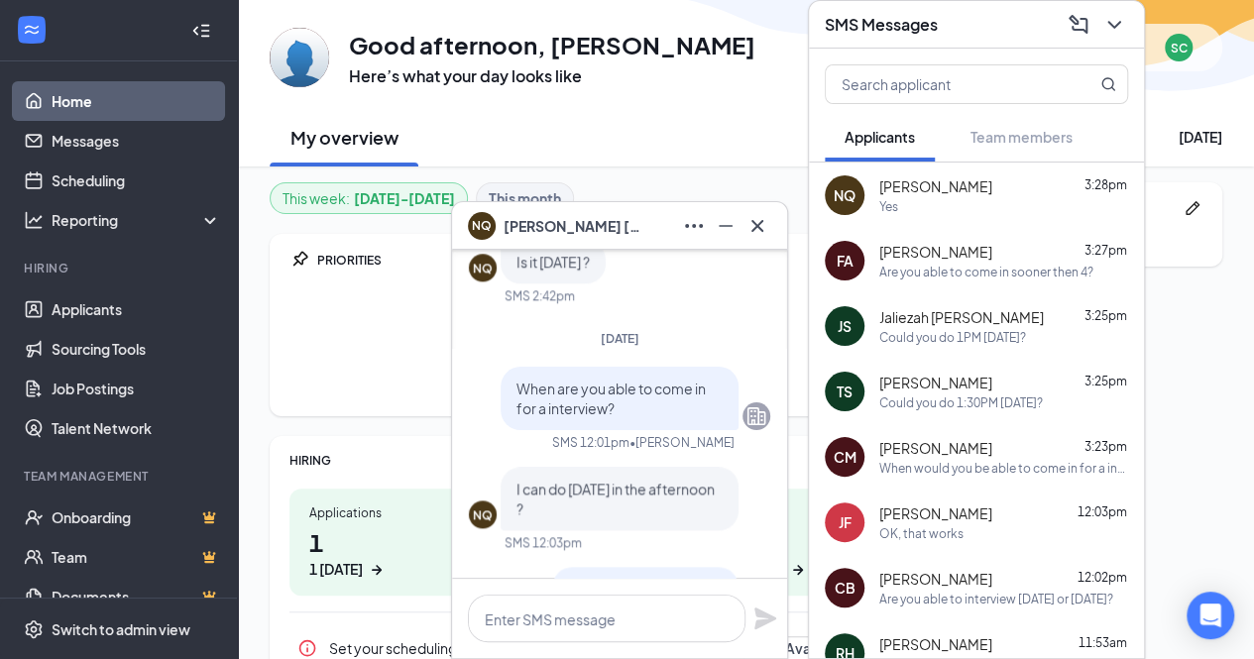
scroll to position [-153, 0]
click at [754, 237] on icon "Cross" at bounding box center [758, 226] width 24 height 24
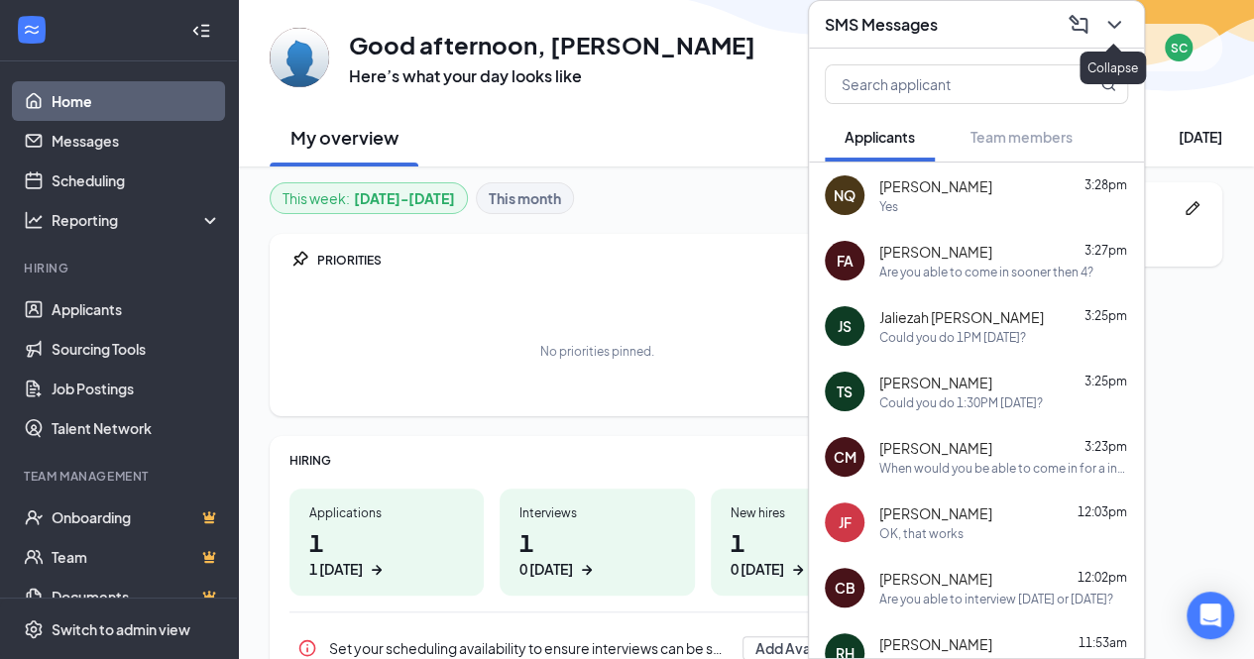
click at [1118, 23] on icon "ChevronDown" at bounding box center [1114, 25] width 13 height 8
